Goal: Find specific page/section: Find specific page/section

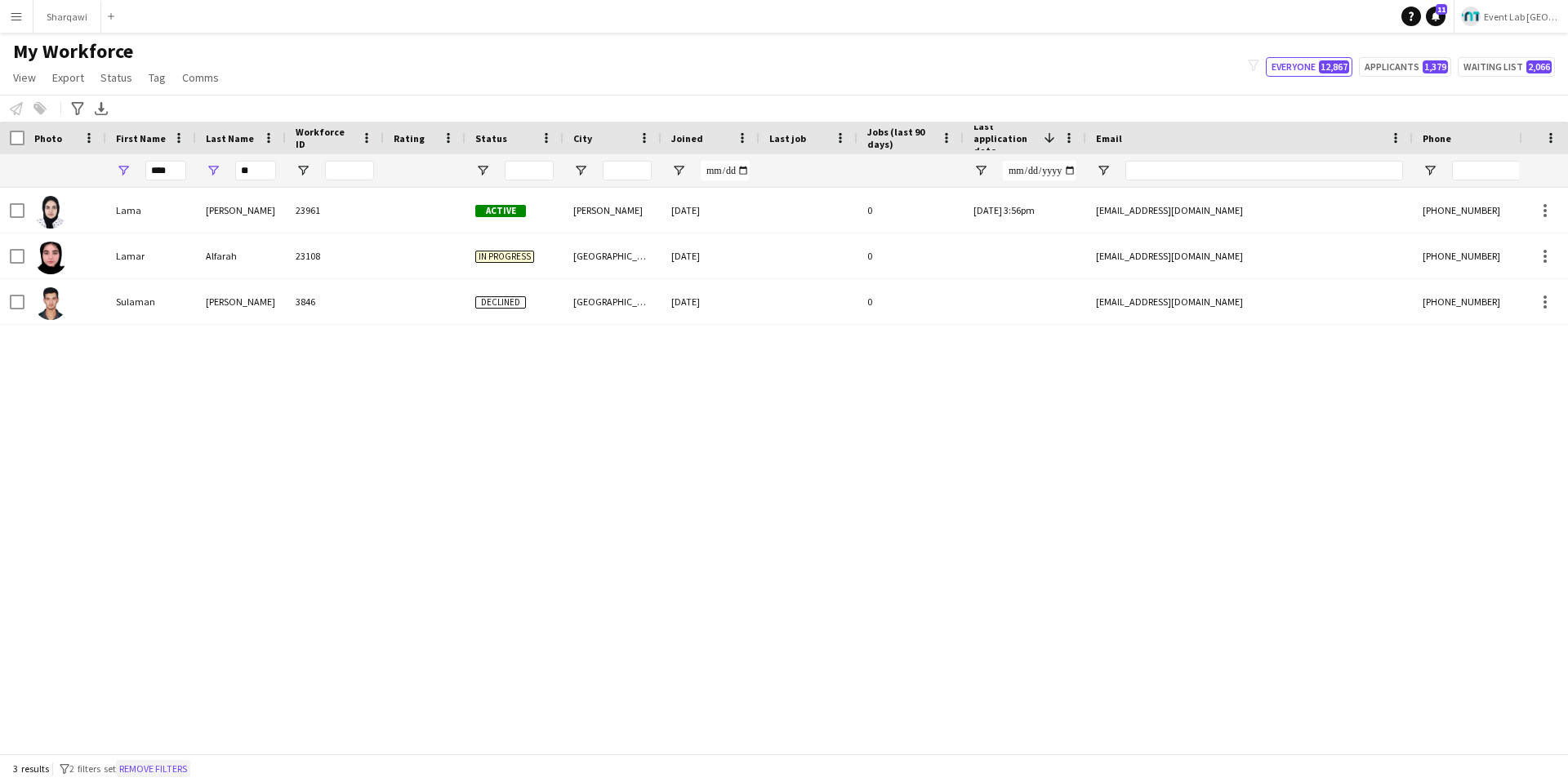
click at [166, 772] on button "Remove filters" at bounding box center [153, 769] width 75 height 18
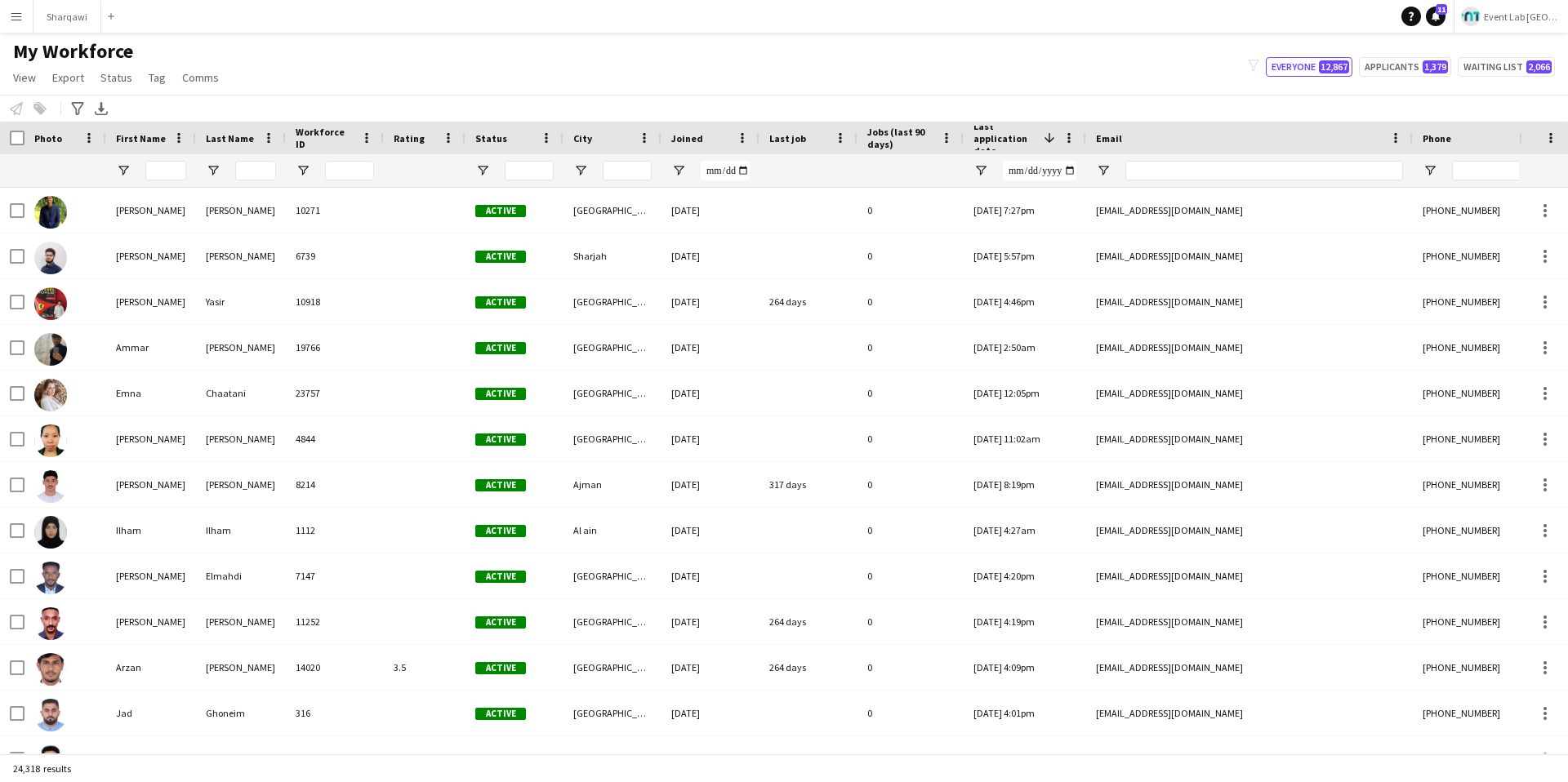
click at [1531, 25] on button "Event Lab [GEOGRAPHIC_DATA]" at bounding box center [1511, 16] width 115 height 33
click at [1511, 80] on span "Event Lab KSA" at bounding box center [1518, 75] width 69 height 15
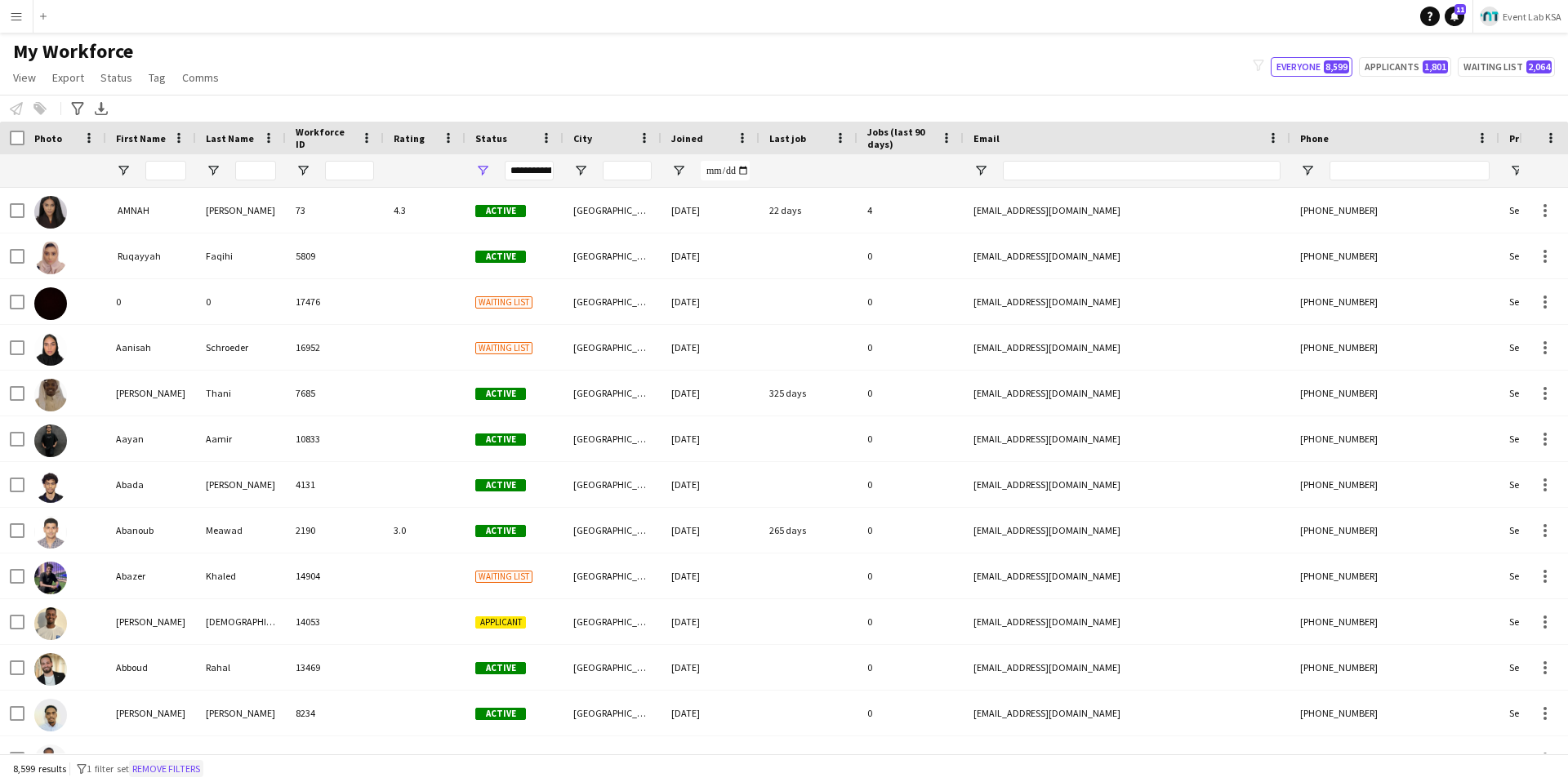
click at [158, 770] on button "Remove filters" at bounding box center [166, 769] width 75 height 18
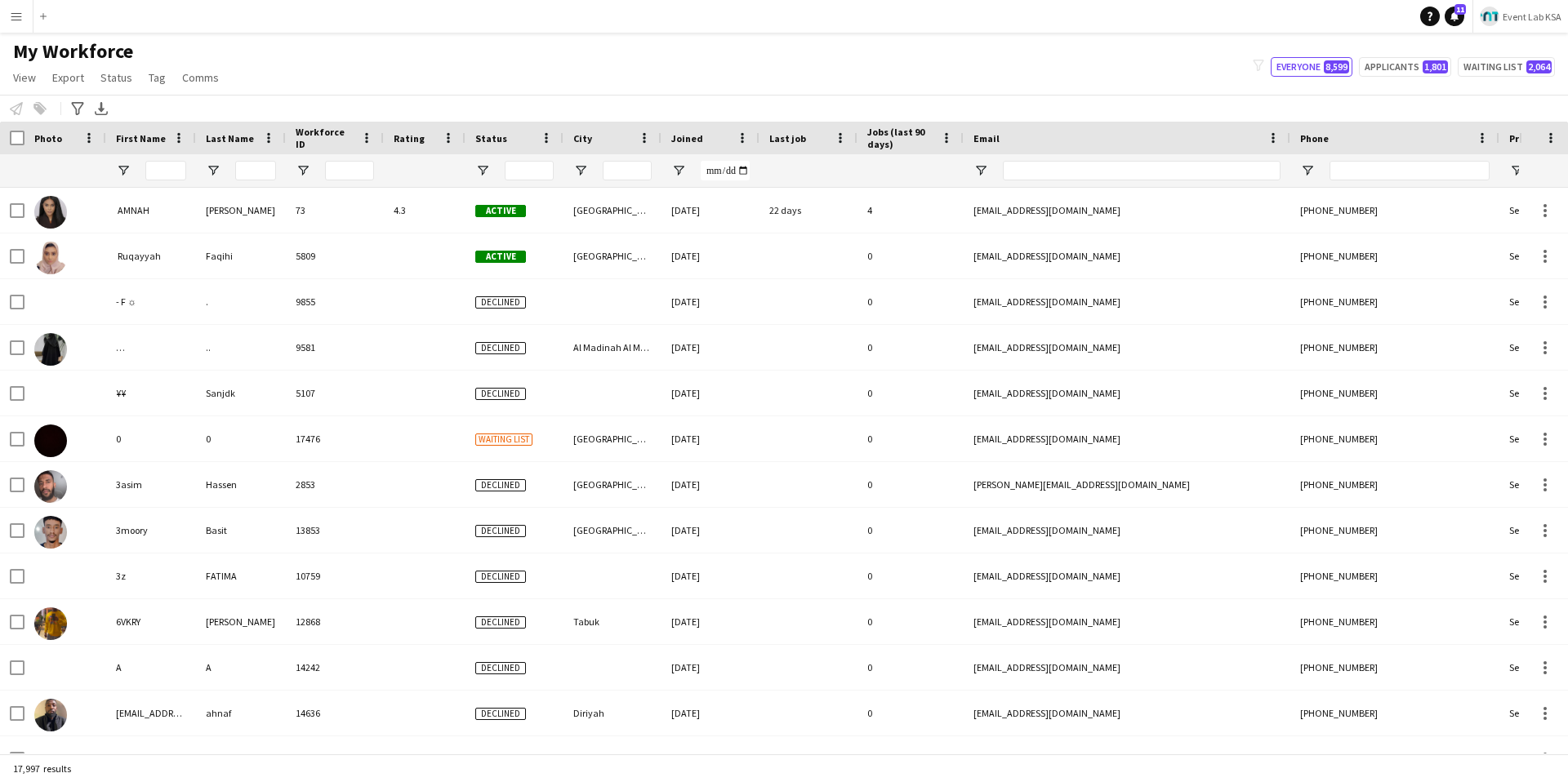
click at [1538, 20] on span "Event Lab KSA" at bounding box center [1532, 16] width 59 height 12
click at [1513, 110] on span "Event Lab [GEOGRAPHIC_DATA]" at bounding box center [1549, 107] width 131 height 15
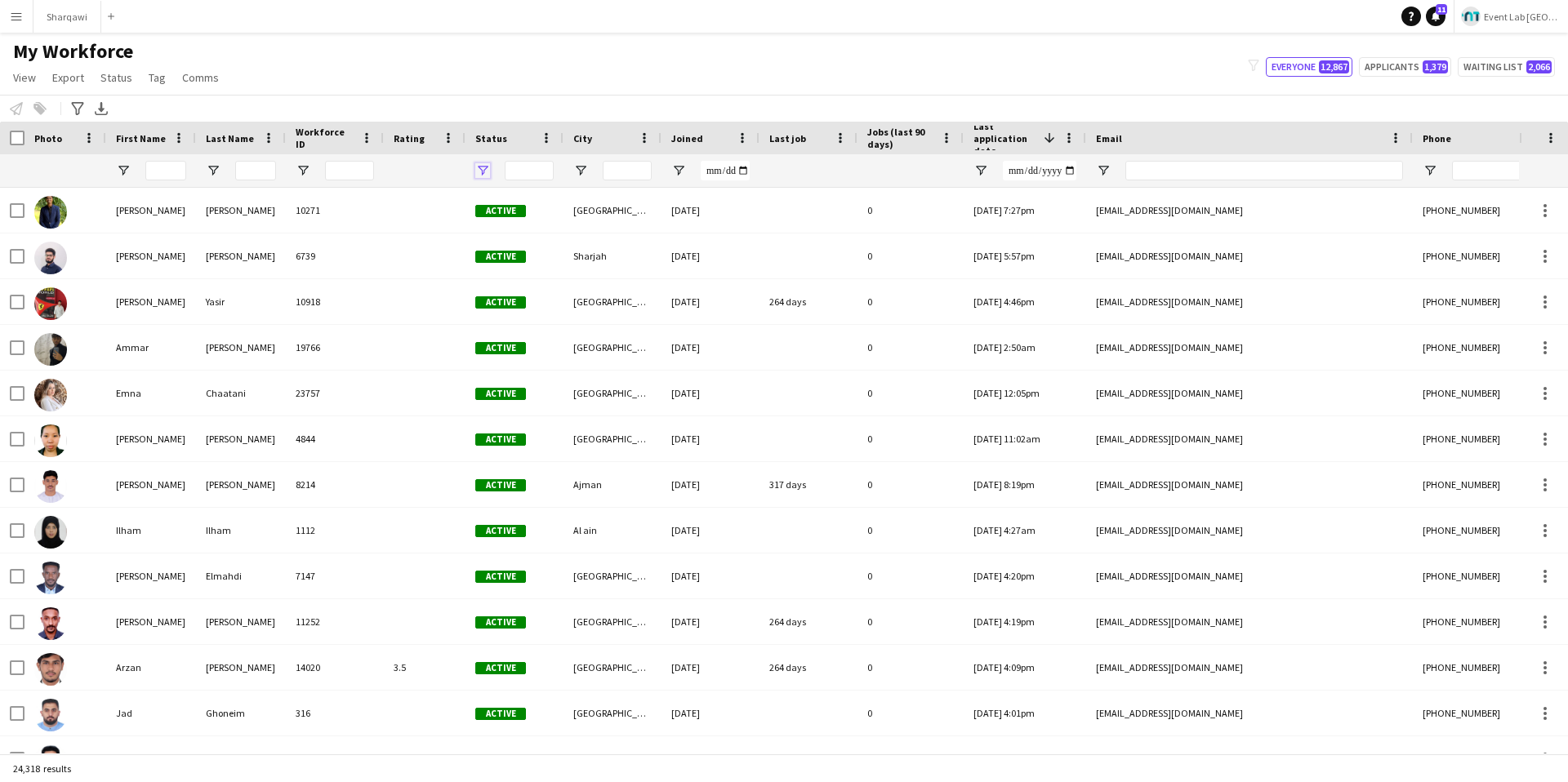
click at [487, 174] on span "Open Filter Menu" at bounding box center [483, 171] width 15 height 15
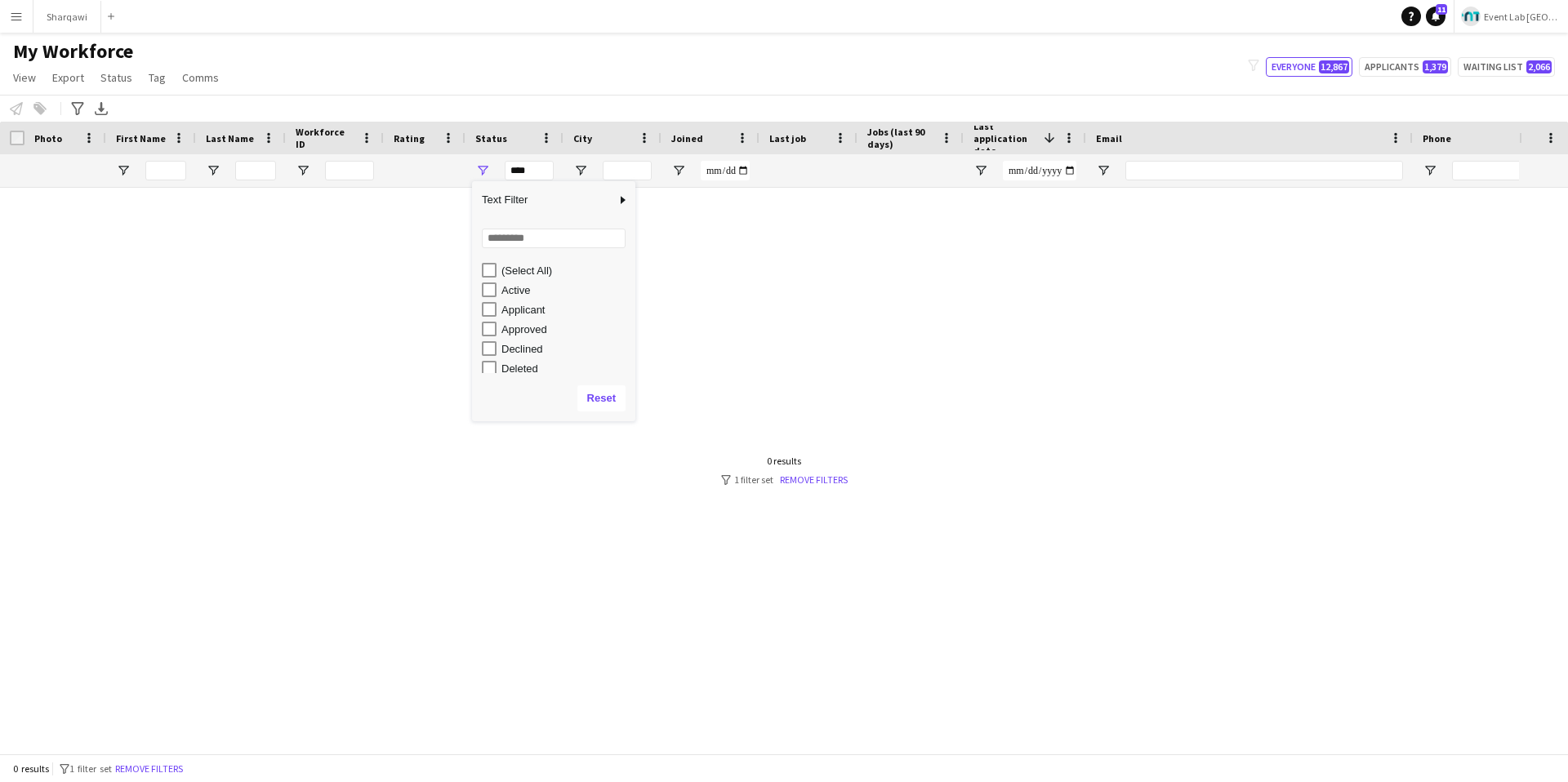
click at [491, 300] on div "Applicant" at bounding box center [558, 310] width 154 height 20
type input "**********"
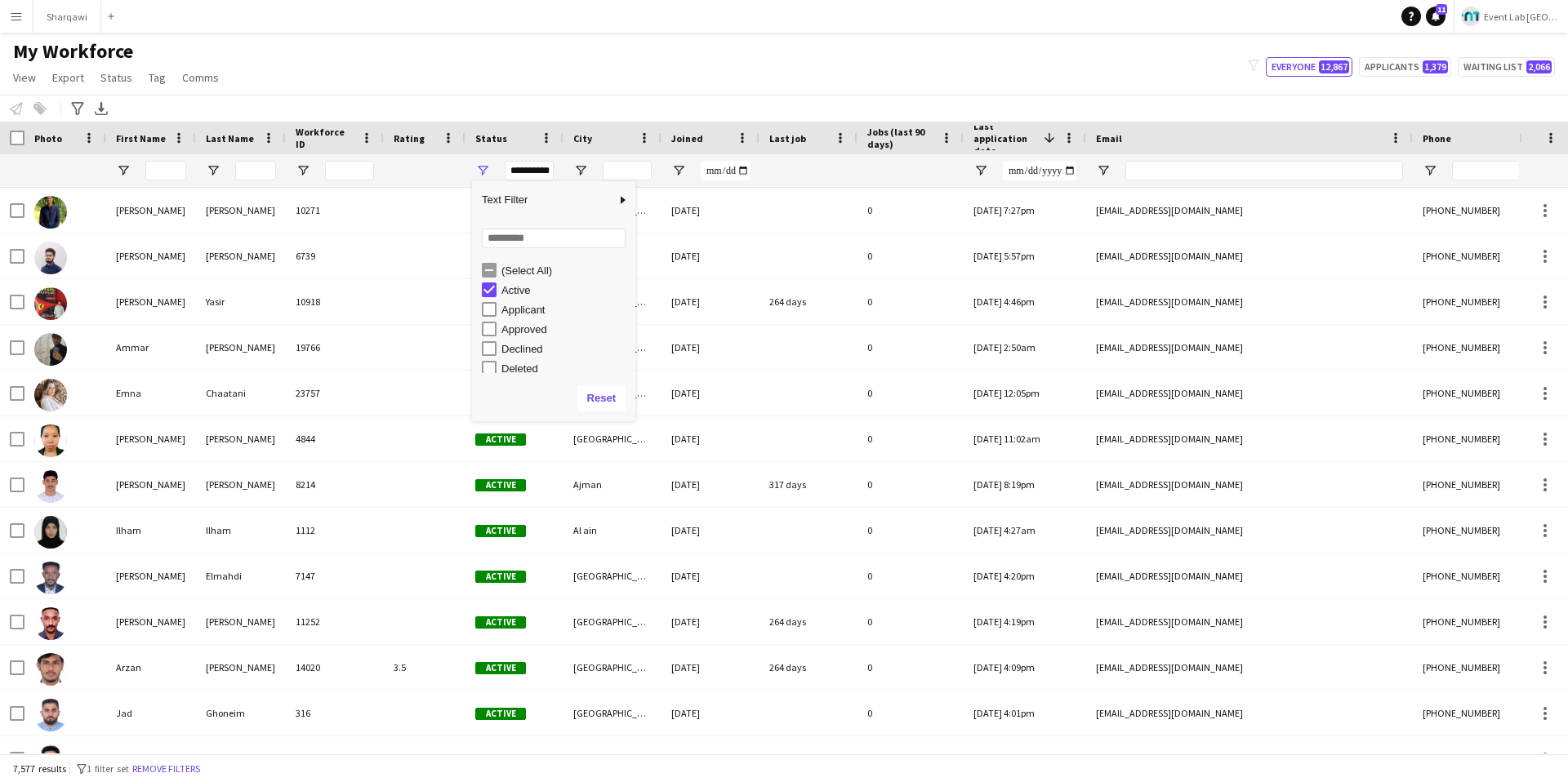
click at [647, 85] on div "My Workforce View Views Default view New view Update view Delete view Edit name…" at bounding box center [784, 66] width 1568 height 55
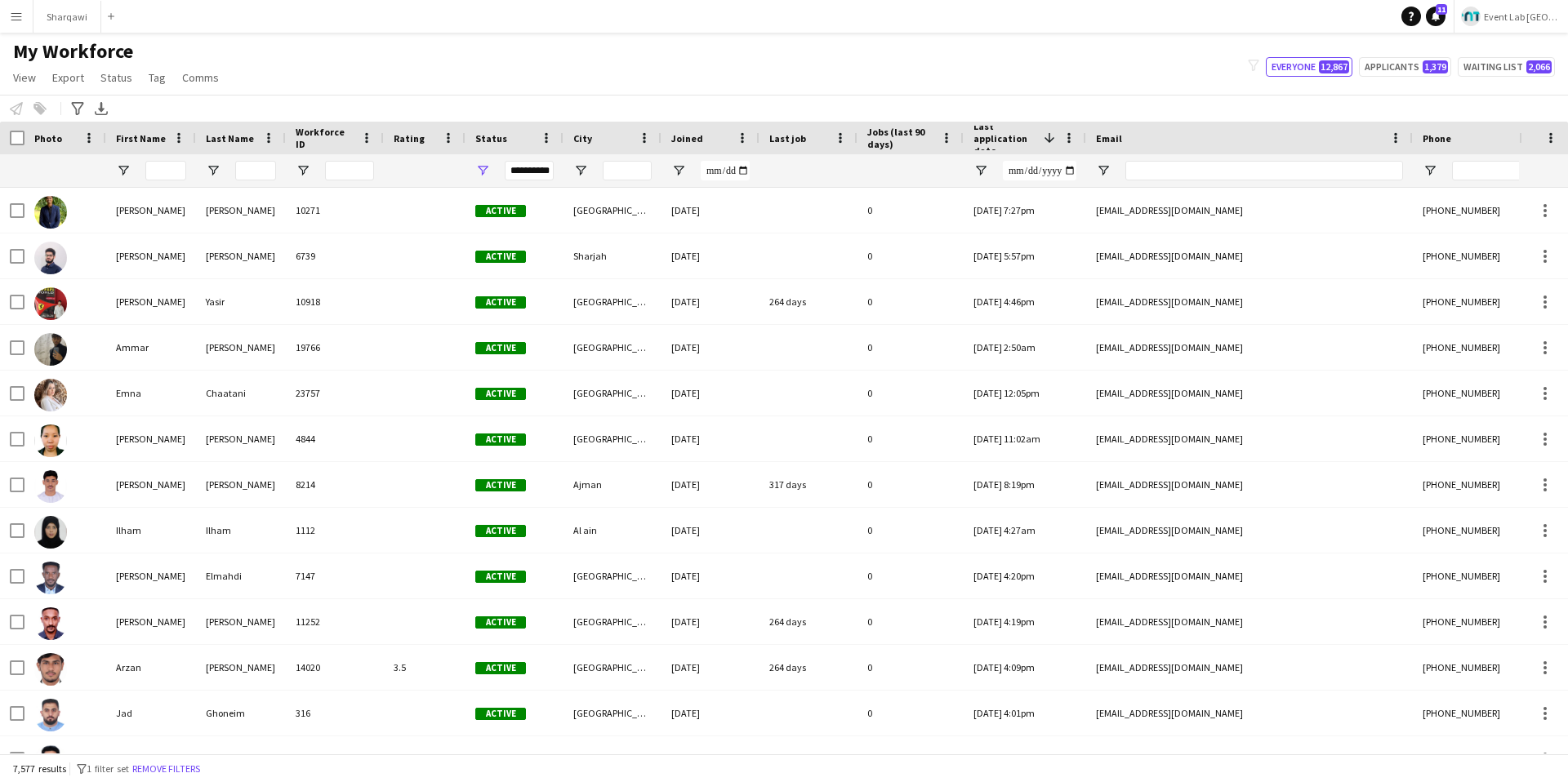
click at [708, 85] on div "My Workforce View Views Default view New view Update view Delete view Edit name…" at bounding box center [784, 66] width 1568 height 55
